Goal: Task Accomplishment & Management: Complete application form

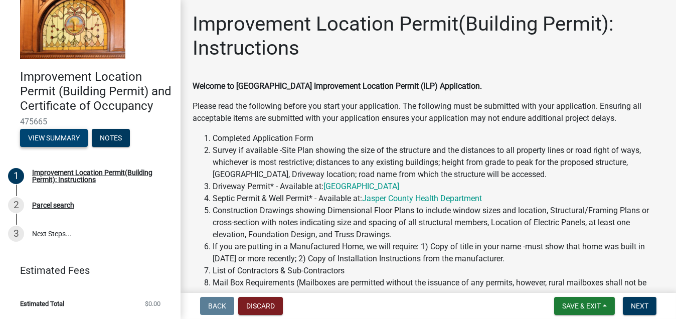
click at [56, 137] on button "View Summary" at bounding box center [54, 138] width 68 height 18
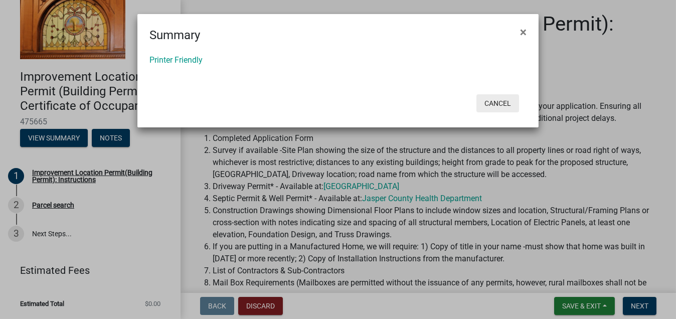
click at [498, 101] on button "Cancel" at bounding box center [497, 103] width 43 height 18
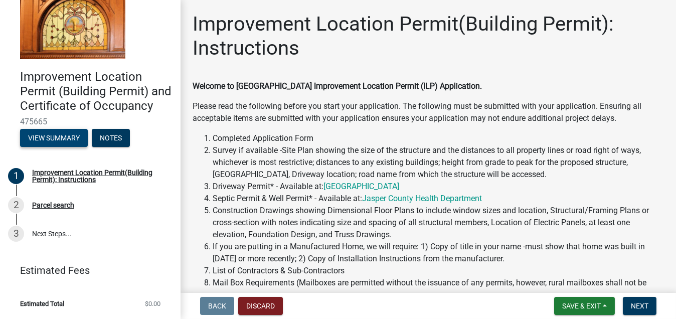
scroll to position [50, 0]
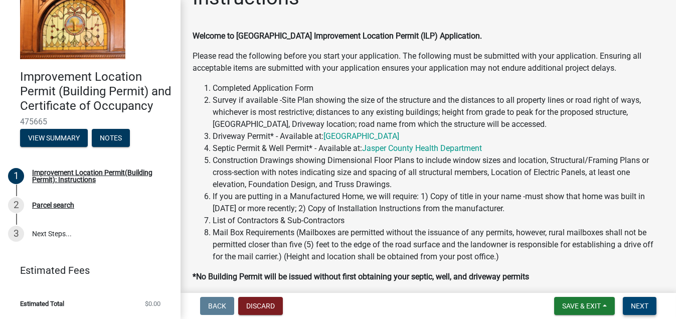
click at [638, 305] on span "Next" at bounding box center [640, 306] width 18 height 8
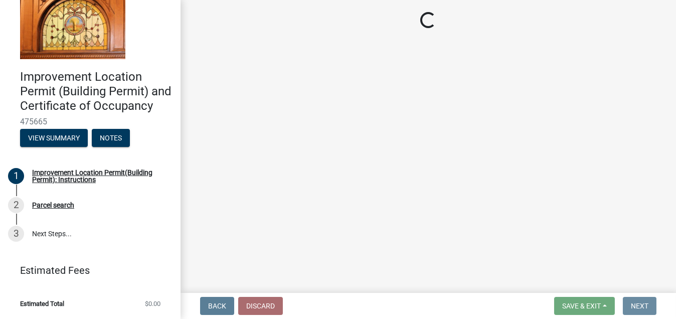
scroll to position [0, 0]
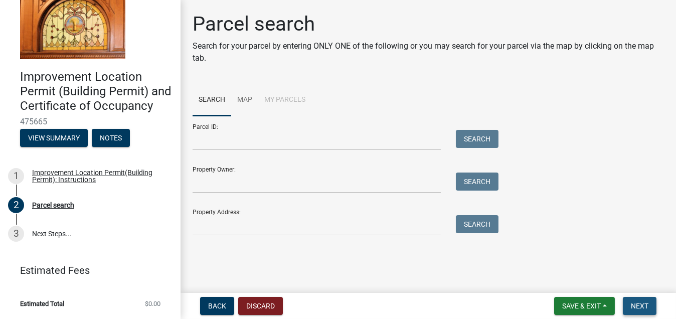
click at [642, 306] on span "Next" at bounding box center [640, 306] width 18 height 8
